Goal: Information Seeking & Learning: Check status

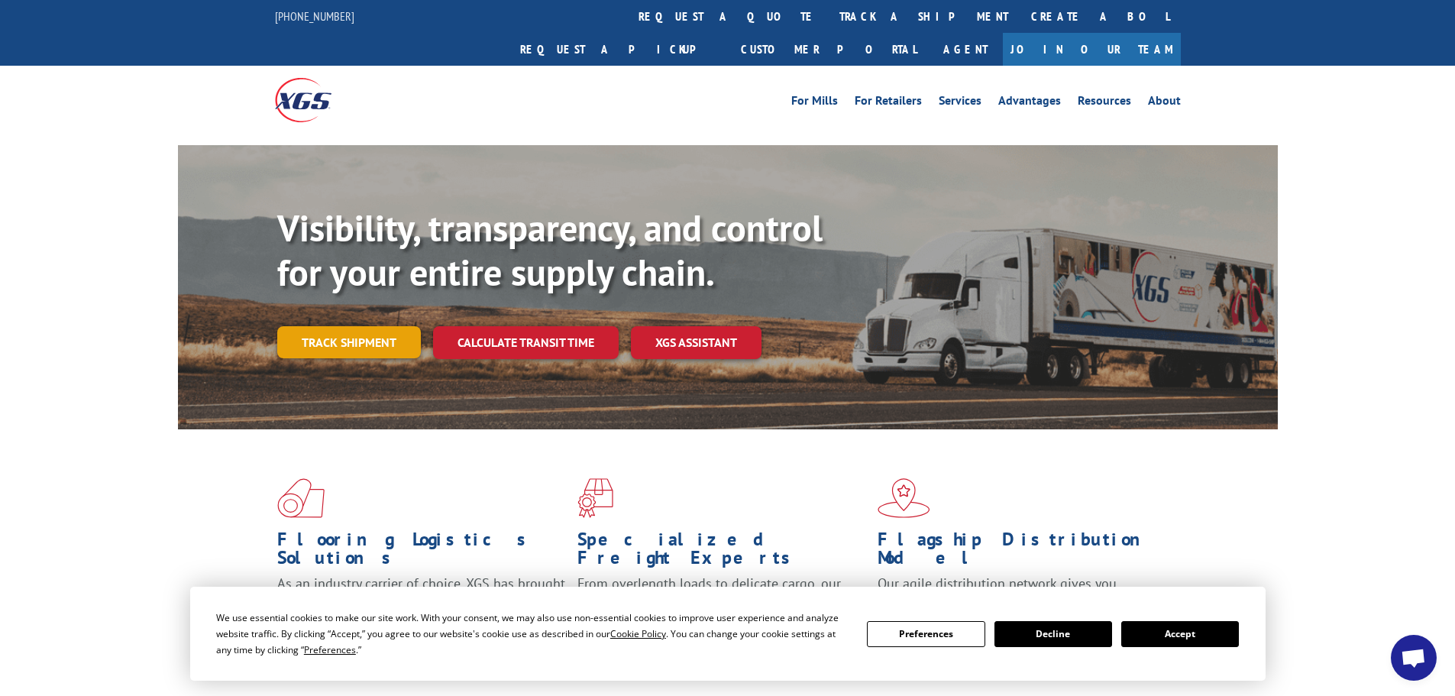
click at [366, 326] on link "Track shipment" at bounding box center [349, 342] width 144 height 32
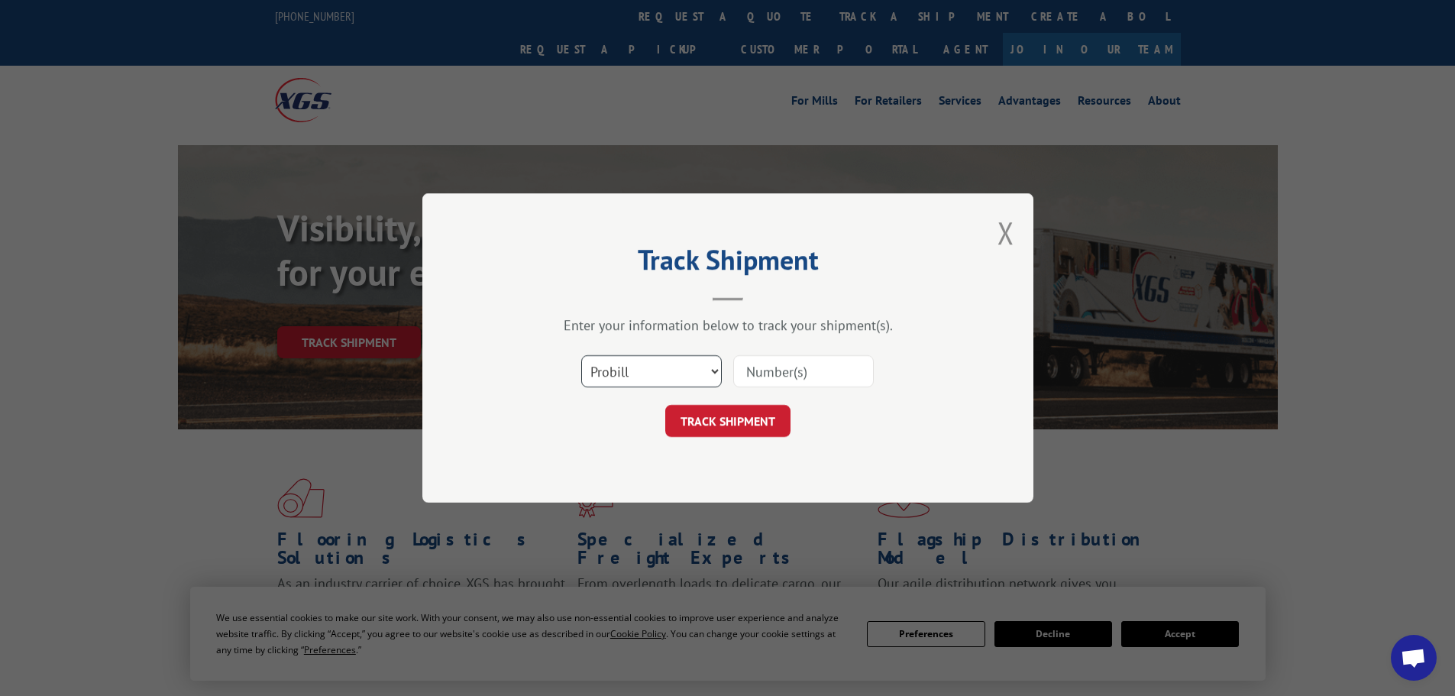
click at [712, 372] on select "Select category... Probill BOL PO" at bounding box center [651, 371] width 141 height 32
click at [645, 376] on select "Select category... Probill BOL PO" at bounding box center [651, 371] width 141 height 32
click at [808, 367] on input at bounding box center [803, 371] width 141 height 32
paste input "17674124"
type input "17674124"
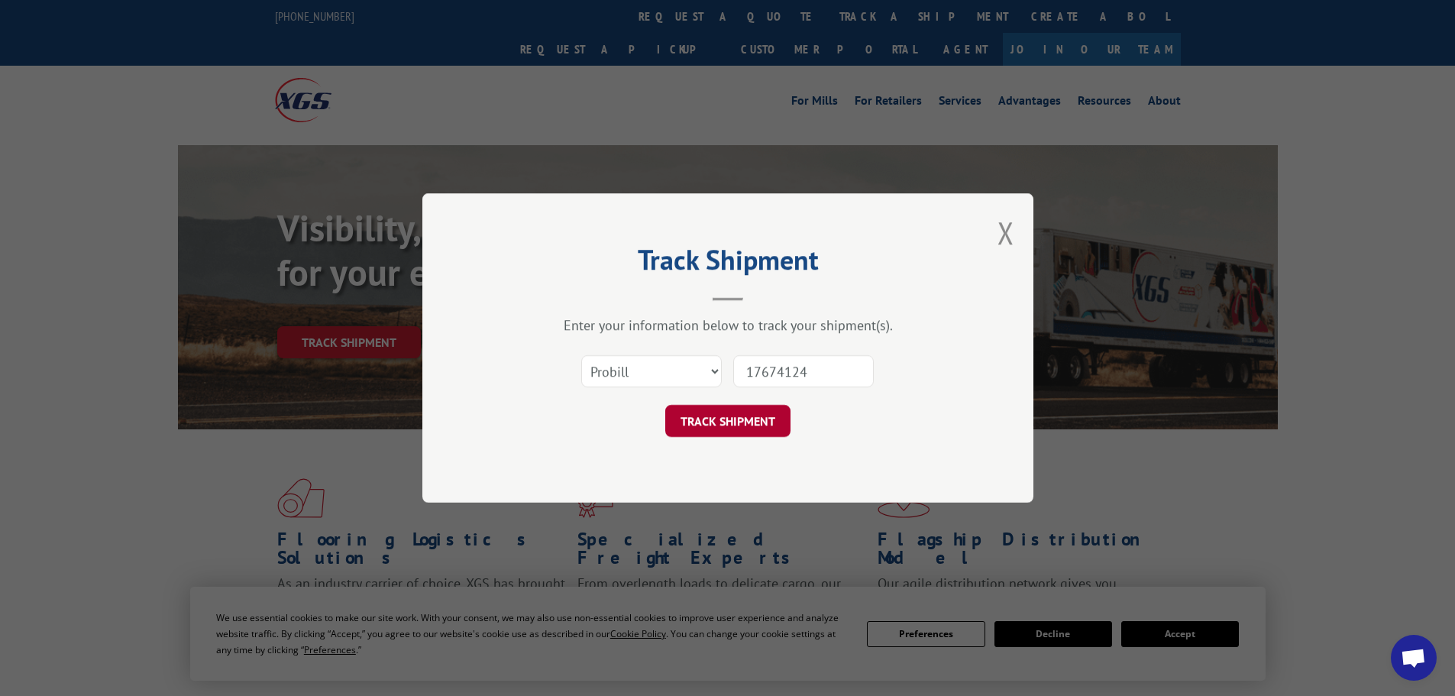
click at [700, 423] on button "TRACK SHIPMENT" at bounding box center [727, 421] width 125 height 32
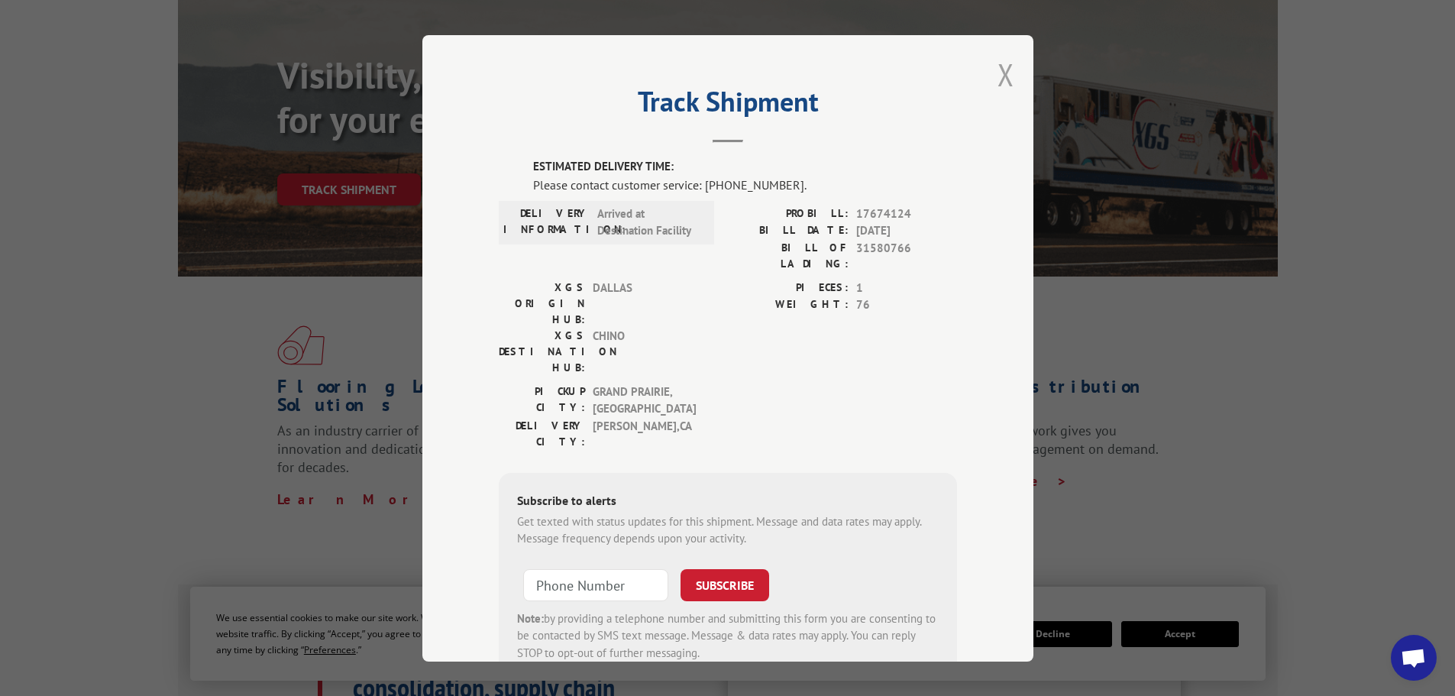
click at [997, 76] on button "Close modal" at bounding box center [1005, 74] width 17 height 40
